Goal: Information Seeking & Learning: Learn about a topic

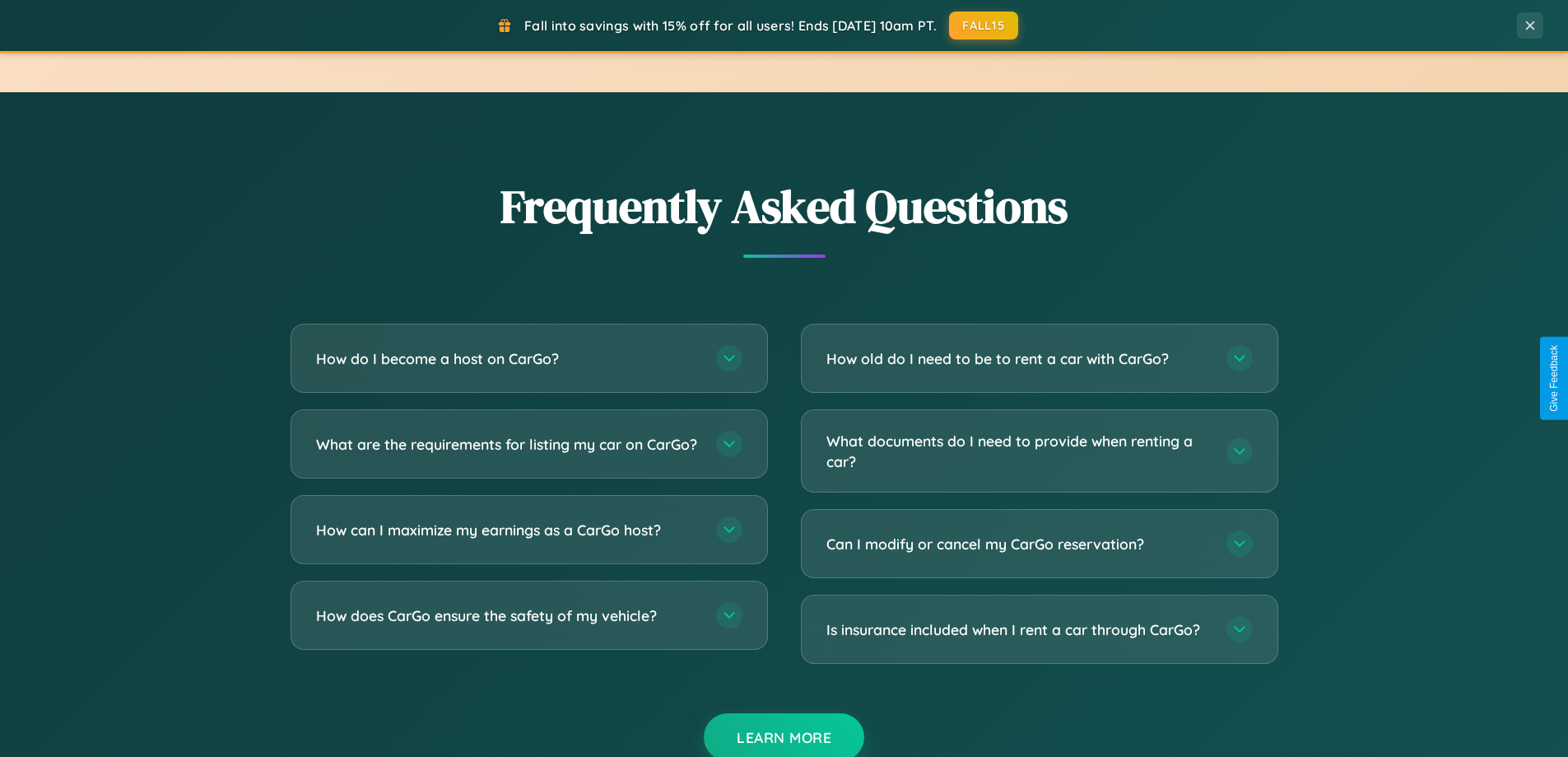
scroll to position [3170, 0]
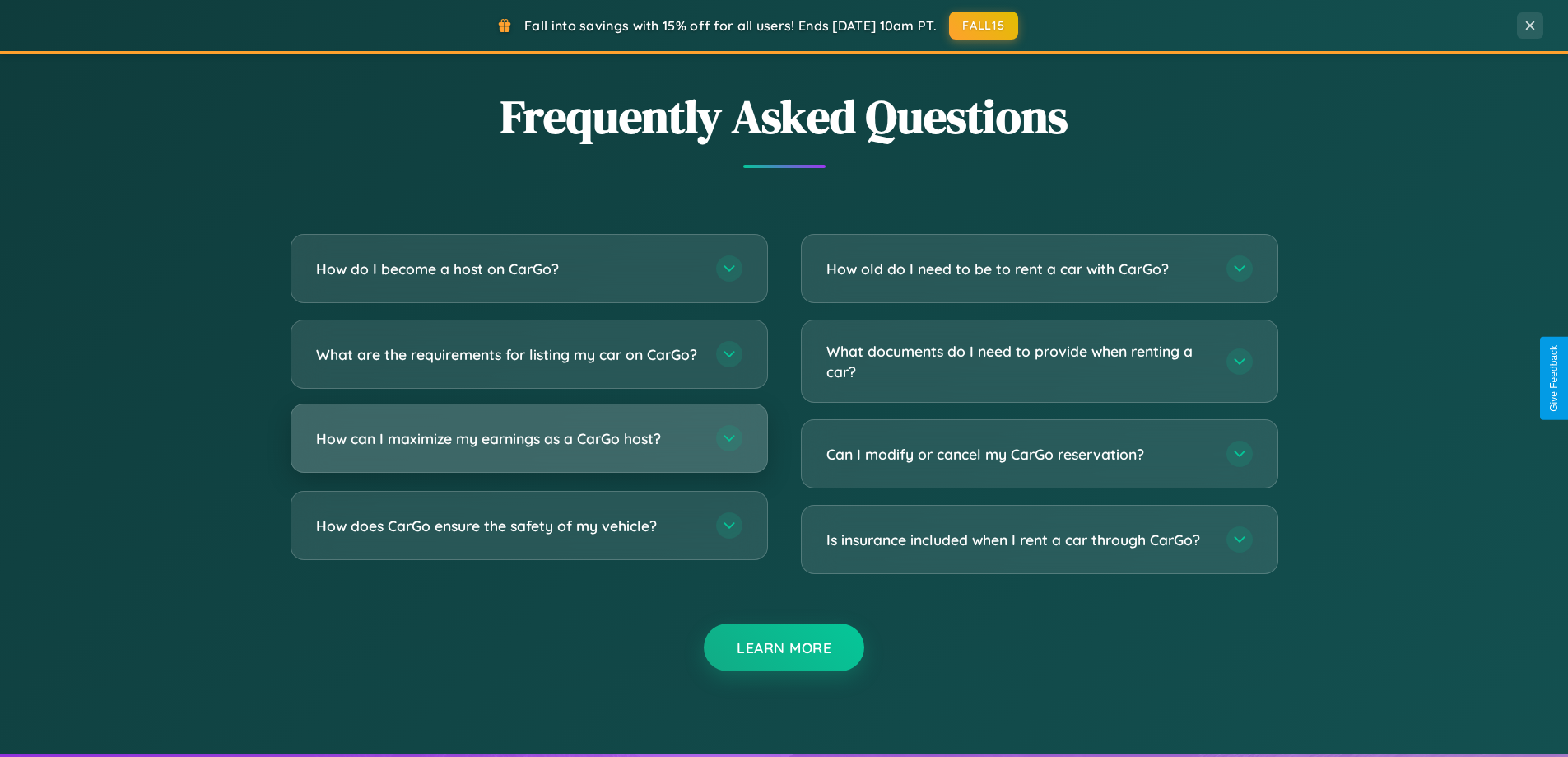
click at [529, 449] on h3 "How can I maximize my earnings as a CarGo host?" at bounding box center [507, 438] width 383 height 21
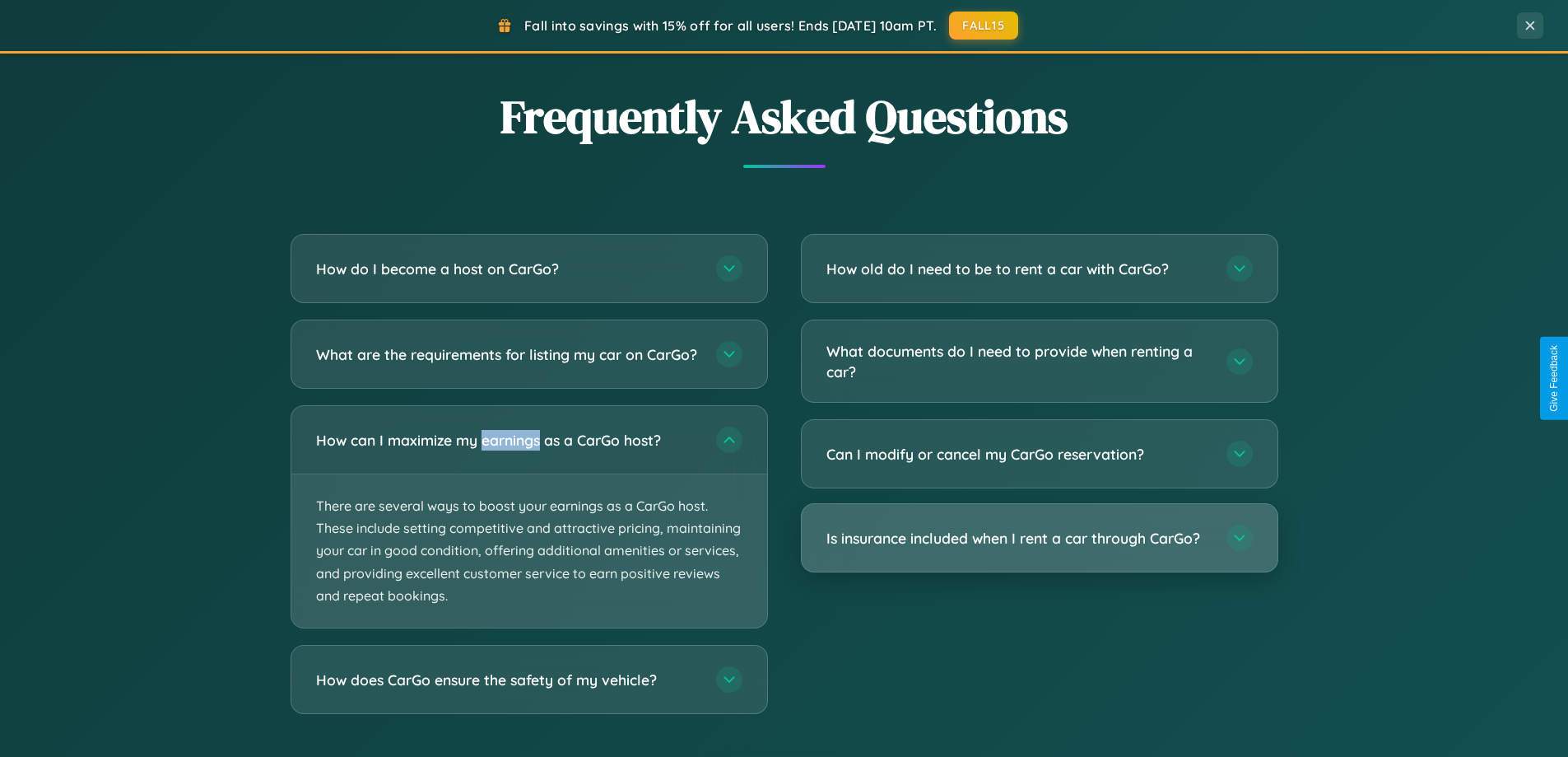
click at [1039, 540] on h3 "Is insurance included when I rent a car through CarGo?" at bounding box center [1018, 538] width 383 height 21
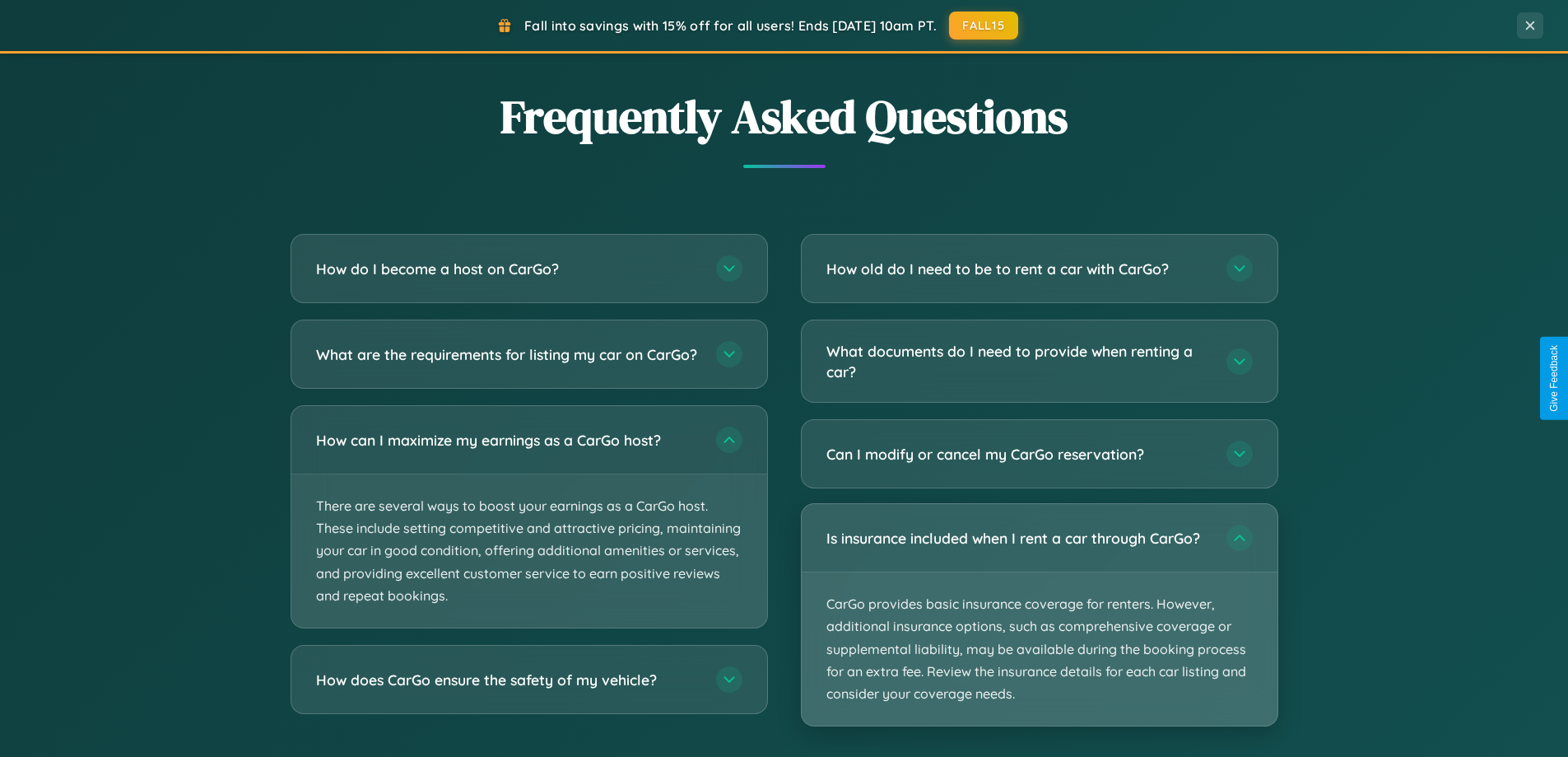
click at [1039, 614] on p "CarGo provides basic insurance coverage for renters. However, additional insura…" at bounding box center [1039, 649] width 476 height 154
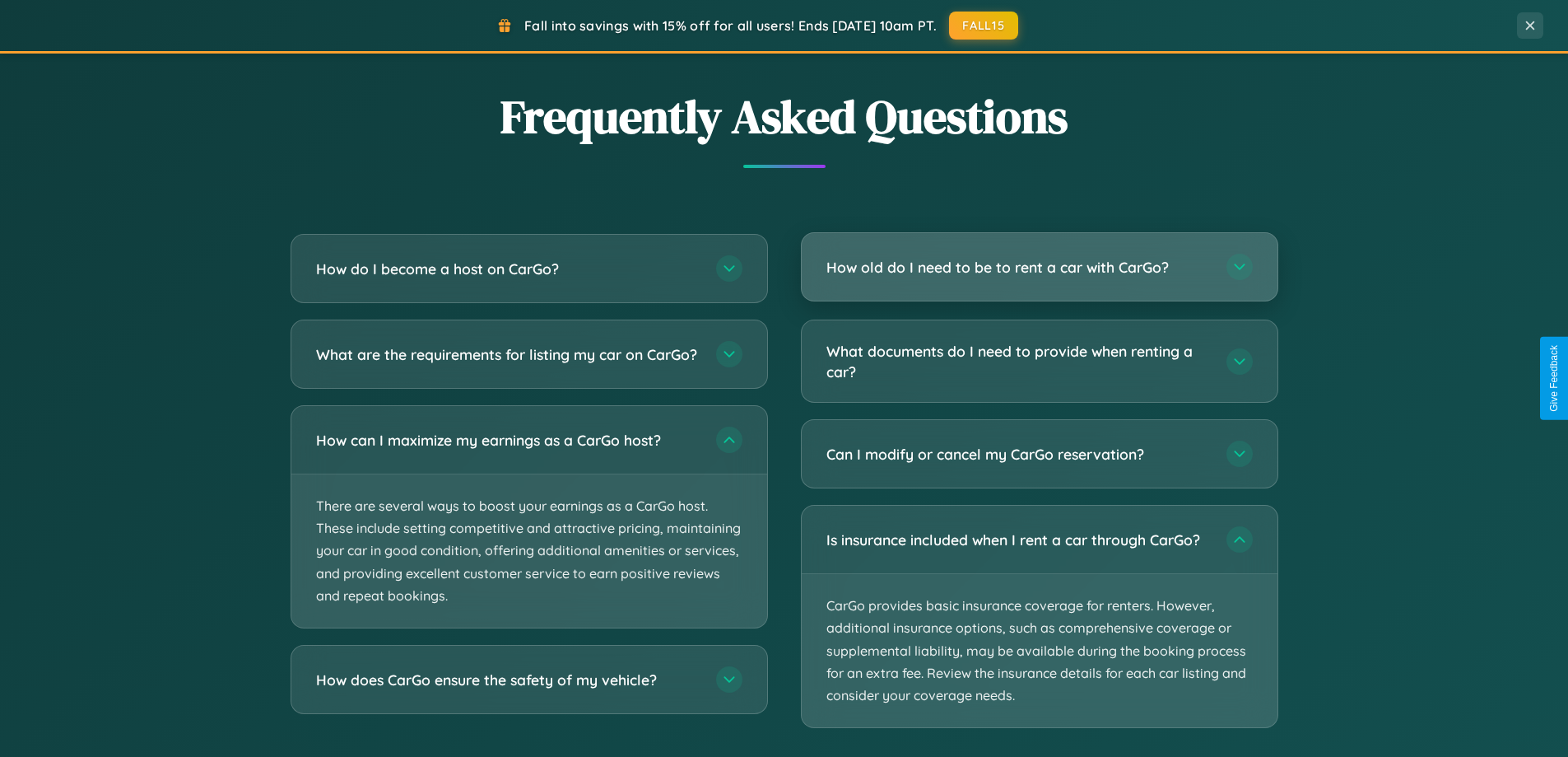
click at [1039, 267] on h3 "How old do I need to be to rent a car with CarGo?" at bounding box center [1018, 267] width 383 height 21
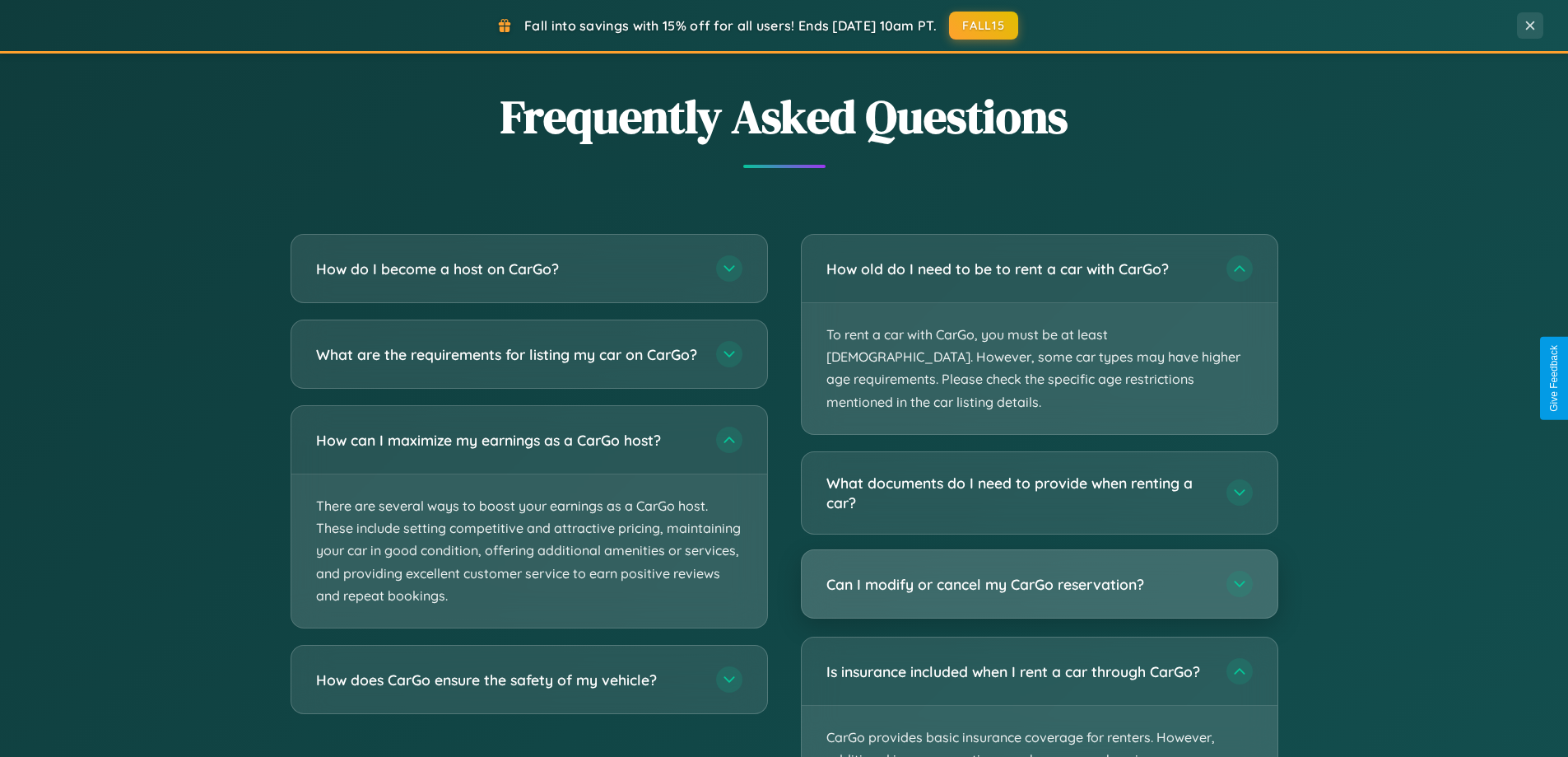
click at [1039, 574] on h3 "Can I modify or cancel my CarGo reservation?" at bounding box center [1018, 584] width 383 height 21
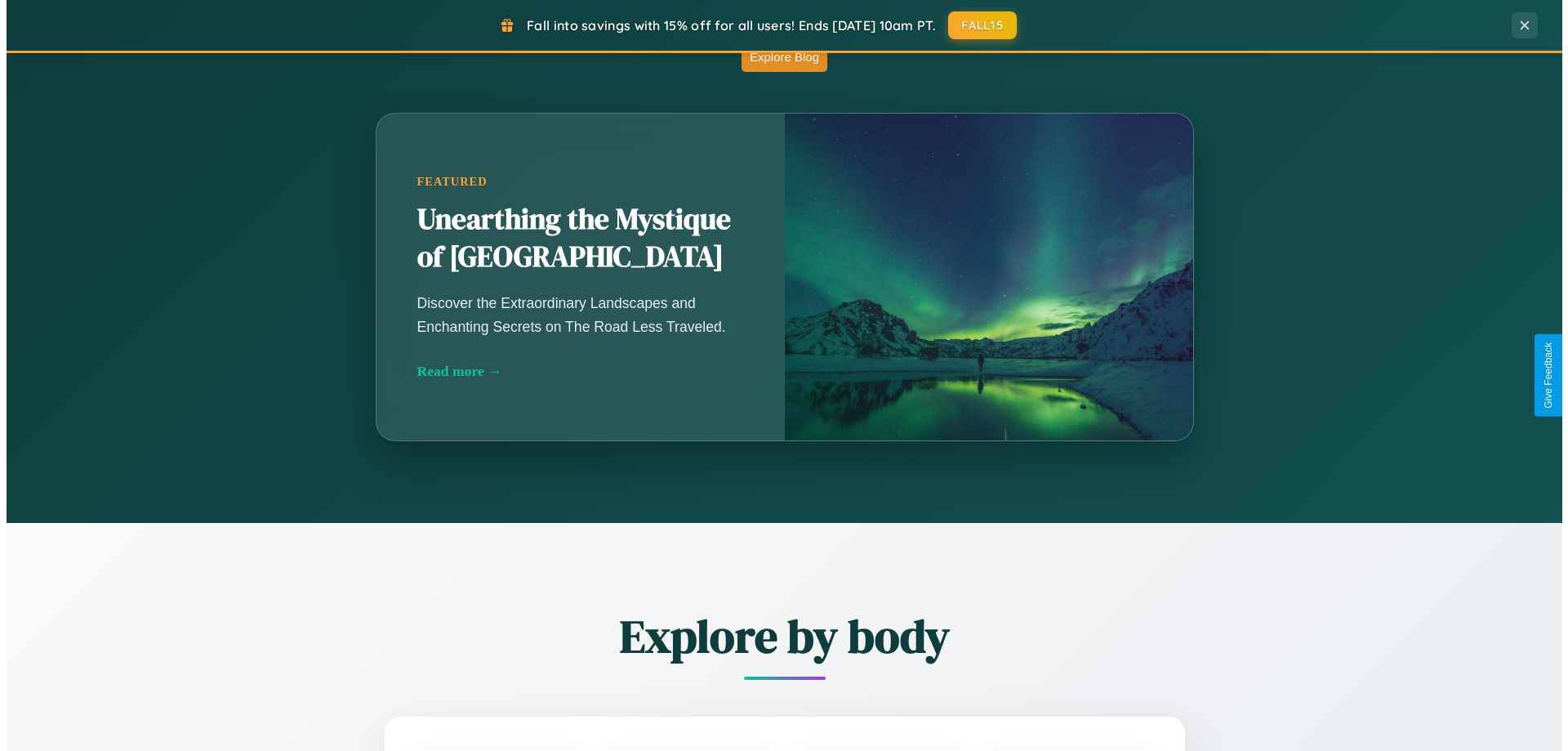
scroll to position [0, 0]
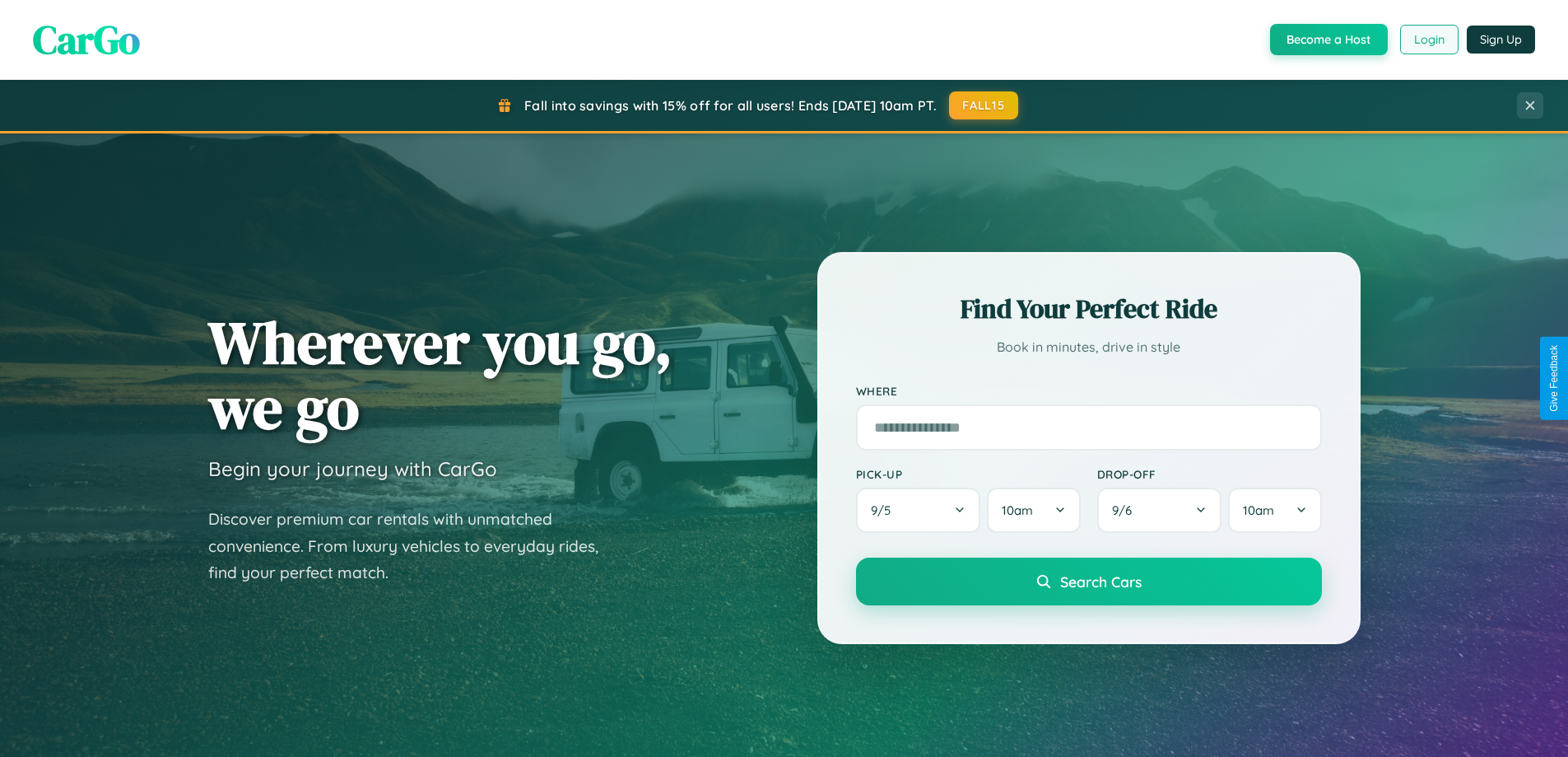
click at [1429, 40] on button "Login" at bounding box center [1429, 40] width 58 height 30
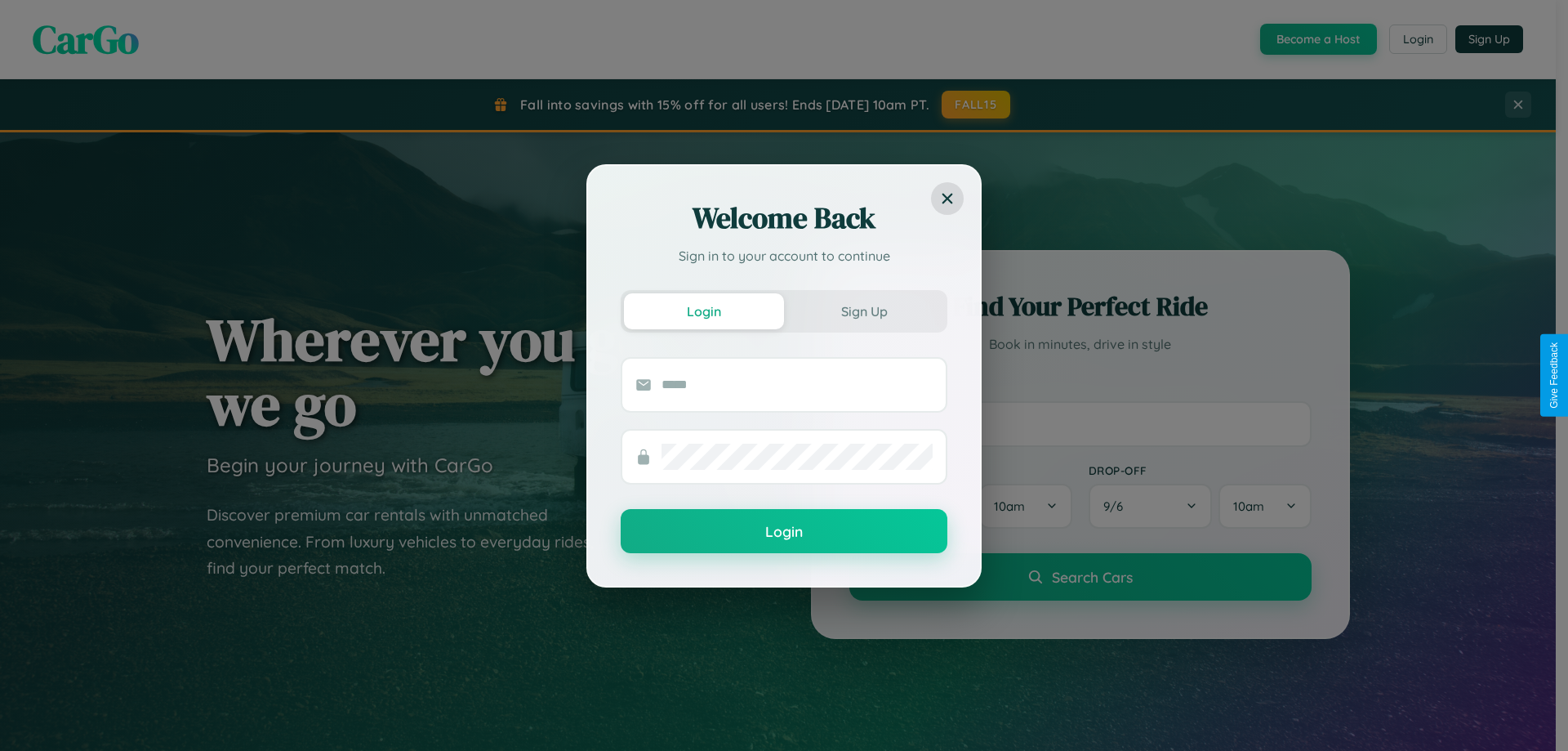
click at [977, 104] on div "Welcome Back Sign in to your account to continue Login Sign Up Login" at bounding box center [784, 375] width 1568 height 751
